Goal: Information Seeking & Learning: Learn about a topic

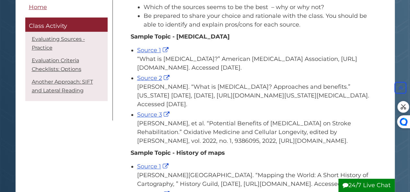
scroll to position [130, 0]
click at [150, 111] on link "Source 3" at bounding box center [154, 114] width 34 height 7
click at [142, 75] on link "Source 2" at bounding box center [154, 78] width 34 height 7
click at [161, 47] on link "Source 1" at bounding box center [153, 50] width 33 height 7
click at [158, 117] on link "Source 3" at bounding box center [154, 114] width 34 height 7
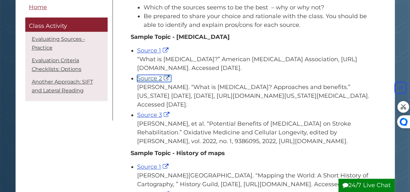
click at [150, 76] on link "Source 2" at bounding box center [154, 78] width 34 height 7
click at [150, 46] on div "Source 1 “What is Music Therapy?” American Music Therapy Association, https://w…" at bounding box center [254, 59] width 235 height 26
click at [150, 50] on link "Source 1" at bounding box center [153, 50] width 33 height 7
click at [144, 48] on link "Source 1" at bounding box center [153, 50] width 33 height 7
click at [150, 75] on link "Source 2" at bounding box center [154, 78] width 34 height 7
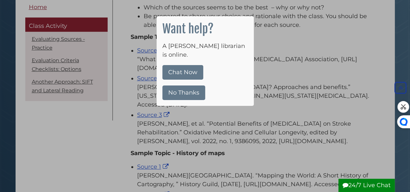
click at [190, 88] on button "No Thanks" at bounding box center [183, 93] width 43 height 15
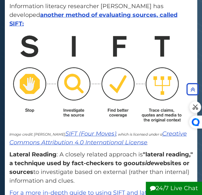
scroll to position [905, 0]
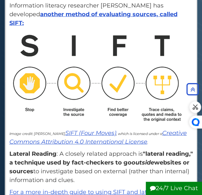
click at [114, 125] on img at bounding box center [97, 77] width 177 height 95
drag, startPoint x: 114, startPoint y: 126, endPoint x: 198, endPoint y: -25, distance: 173.3
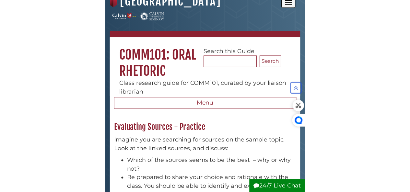
scroll to position [0, 0]
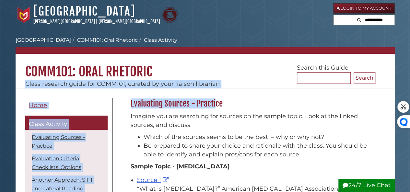
drag, startPoint x: 149, startPoint y: 98, endPoint x: 156, endPoint y: 74, distance: 26.1
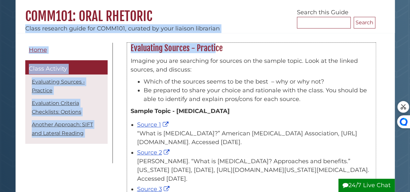
scroll to position [64, 0]
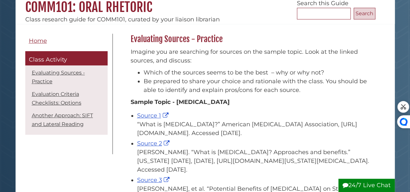
scroll to position [0, 0]
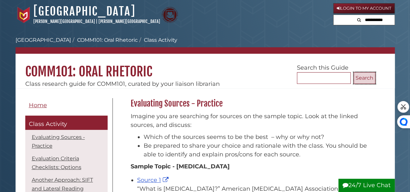
click at [364, 78] on button "Search" at bounding box center [364, 78] width 22 height 12
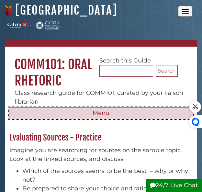
click at [113, 115] on button "Menu" at bounding box center [101, 113] width 184 height 12
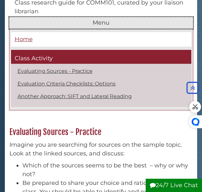
scroll to position [61, 0]
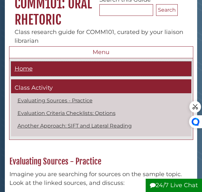
click at [30, 69] on span "Home" at bounding box center [24, 68] width 18 height 7
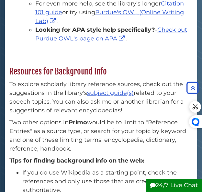
scroll to position [285, 0]
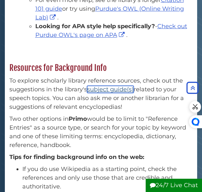
click at [132, 91] on link "subject guide(s)" at bounding box center [110, 89] width 47 height 7
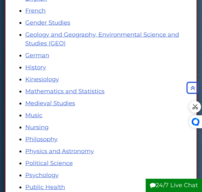
scroll to position [289, 0]
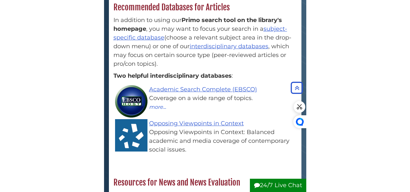
scroll to position [515, 0]
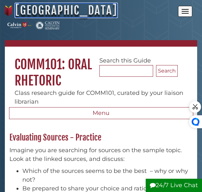
click at [41, 6] on link "[GEOGRAPHIC_DATA]" at bounding box center [66, 10] width 102 height 14
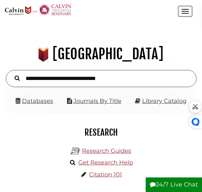
scroll to position [61, 183]
type input "*"
type input "**********"
click at [11, 74] on button "Search" at bounding box center [17, 78] width 12 height 8
